Goal: Navigation & Orientation: Find specific page/section

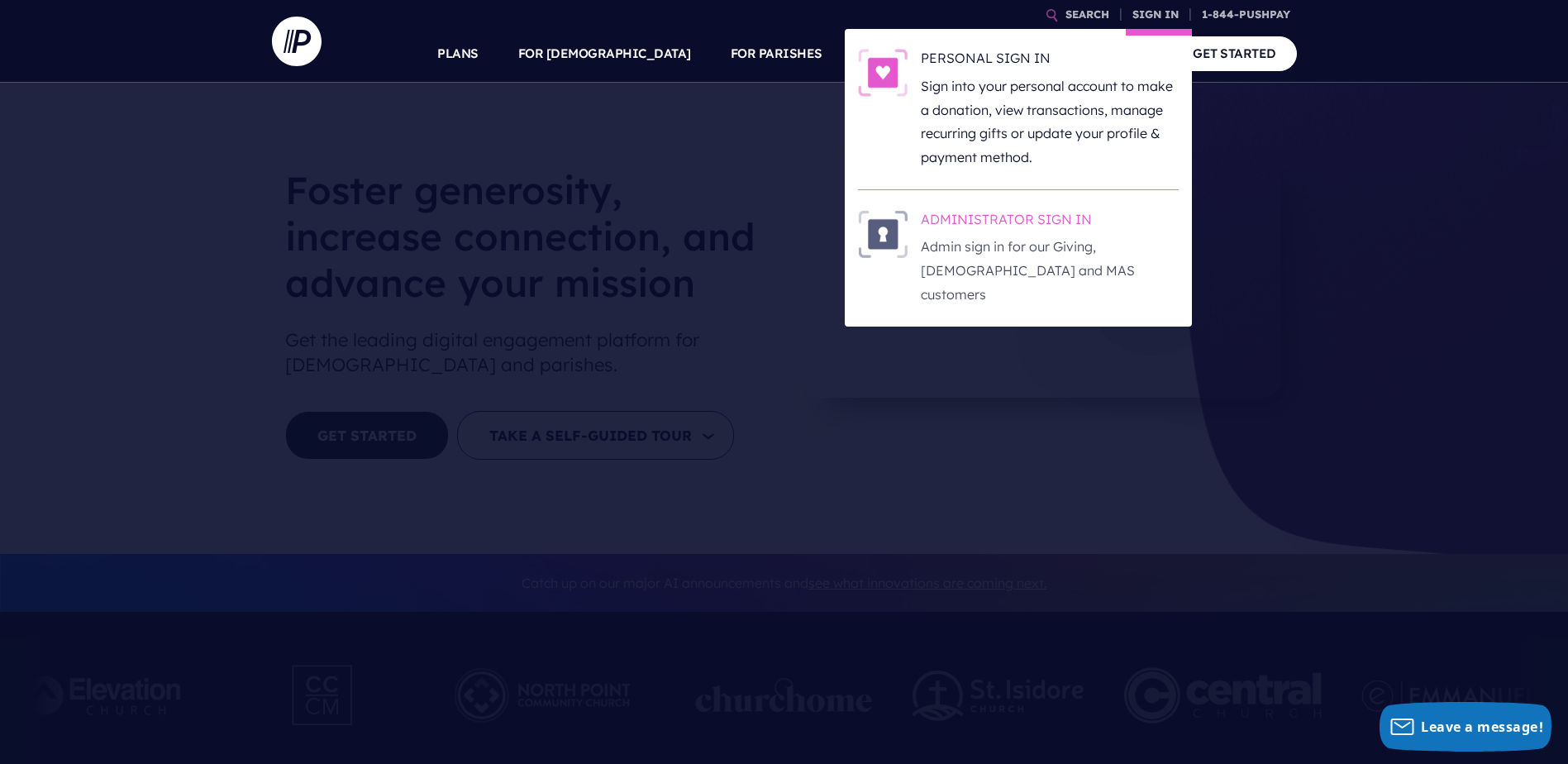
click at [951, 167] on h6 "ADMINISTRATOR SIGN IN" at bounding box center [1049, 222] width 257 height 25
click at [1142, 7] on link "SIGN IN" at bounding box center [1155, 14] width 59 height 29
click at [1003, 226] on h6 "ADMINISTRATOR SIGN IN" at bounding box center [1049, 222] width 257 height 25
